Goal: Information Seeking & Learning: Learn about a topic

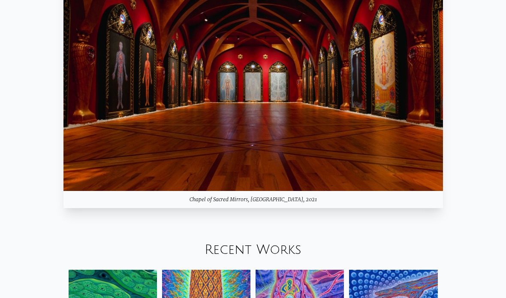
scroll to position [959, 0]
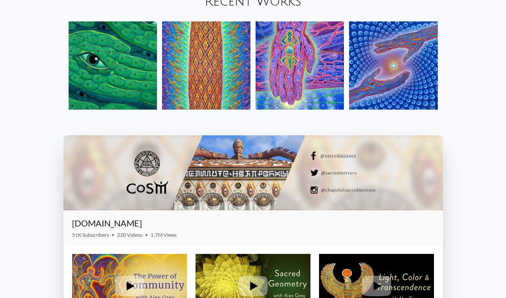
click at [299, 9] on link "Recent Works" at bounding box center [253, 1] width 97 height 14
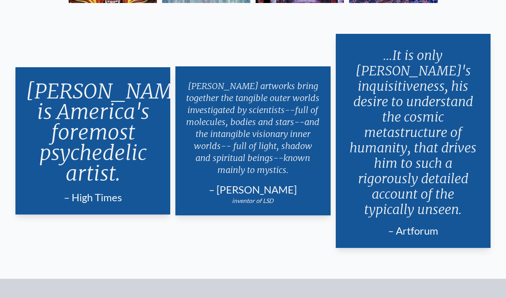
scroll to position [1508, 0]
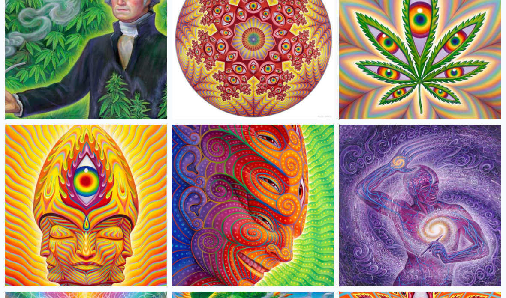
scroll to position [2461, 0]
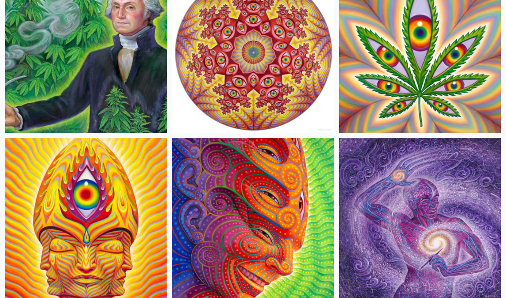
click at [120, 81] on img at bounding box center [86, 52] width 162 height 162
